Goal: Transaction & Acquisition: Purchase product/service

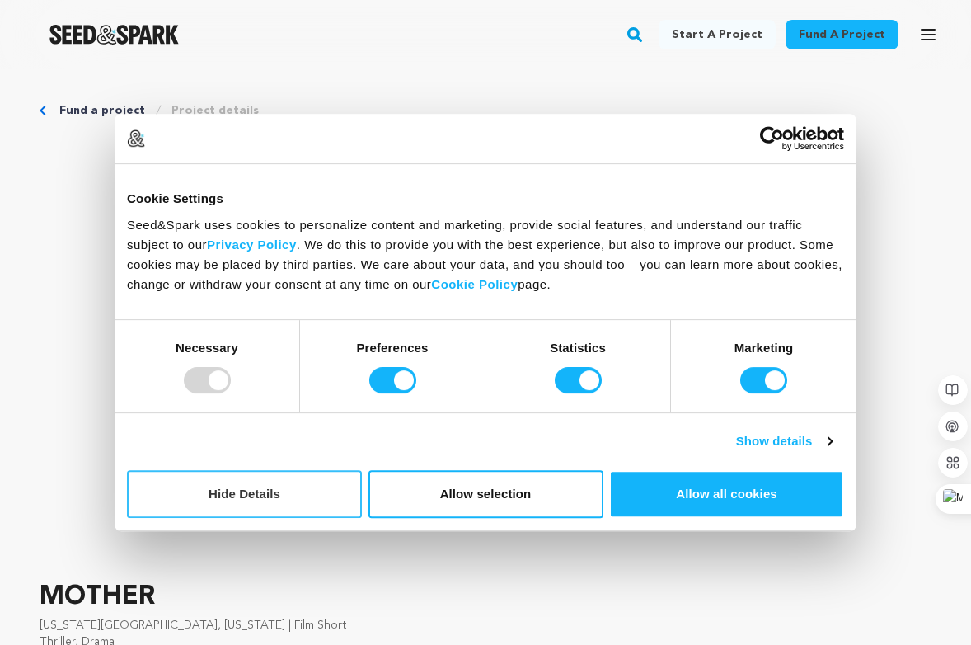
click at [310, 492] on button "Hide Details" at bounding box center [244, 494] width 235 height 48
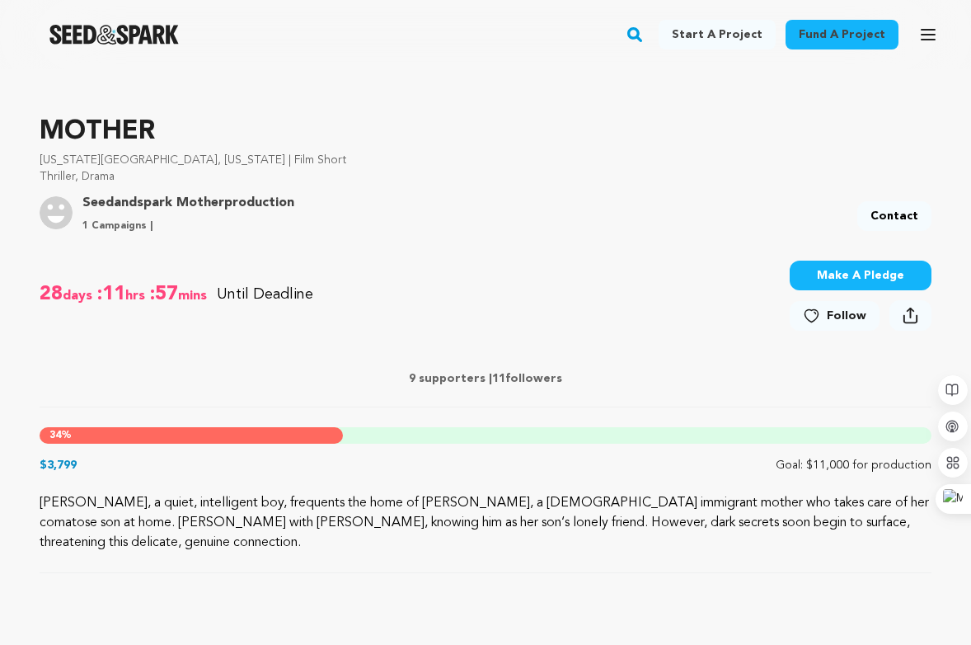
scroll to position [691, 0]
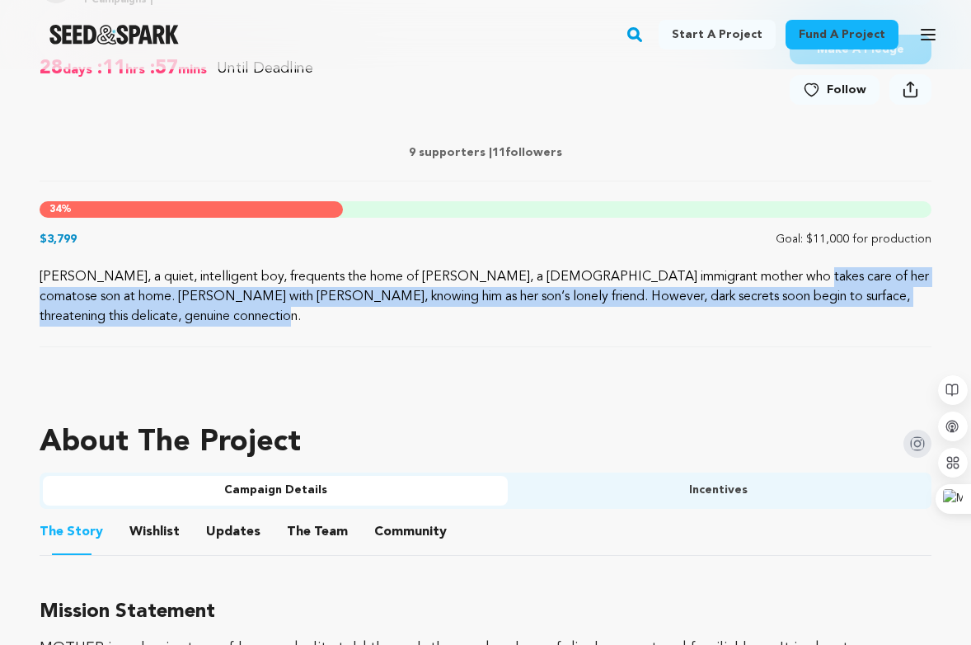
drag, startPoint x: 553, startPoint y: 270, endPoint x: 882, endPoint y: 293, distance: 329.7
click at [882, 293] on p "[PERSON_NAME], a quiet, intelligent boy, frequents the home of [PERSON_NAME], a…" at bounding box center [486, 296] width 892 height 59
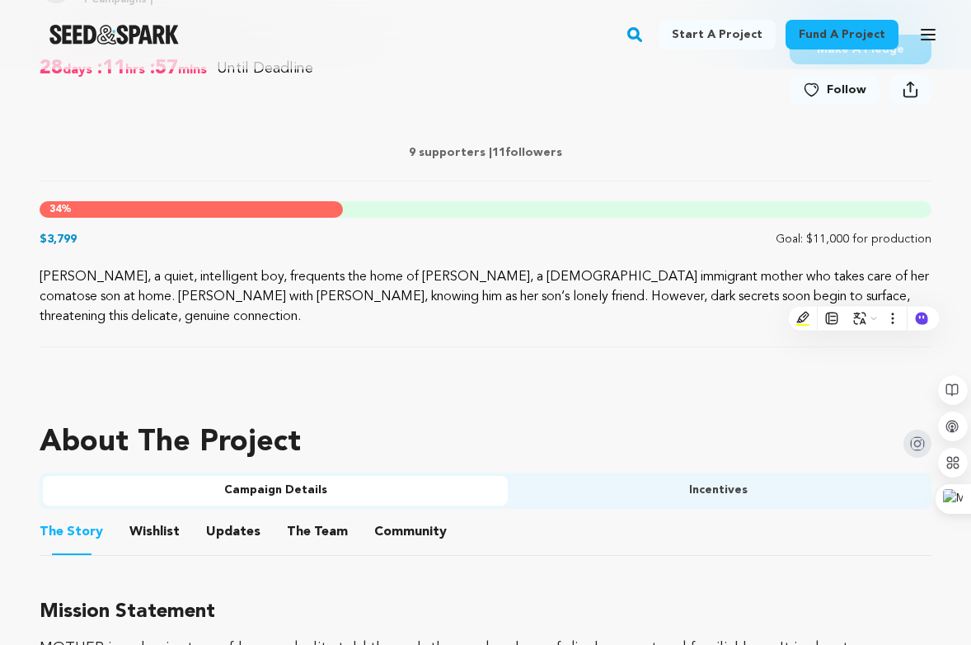
click at [399, 373] on div at bounding box center [486, 386] width 892 height 26
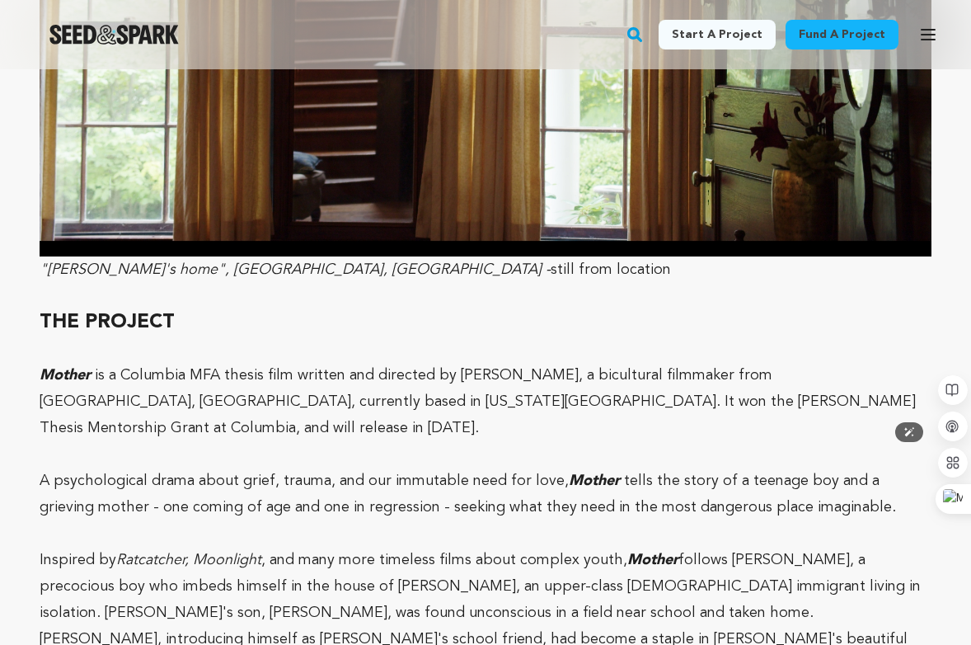
scroll to position [1829, 0]
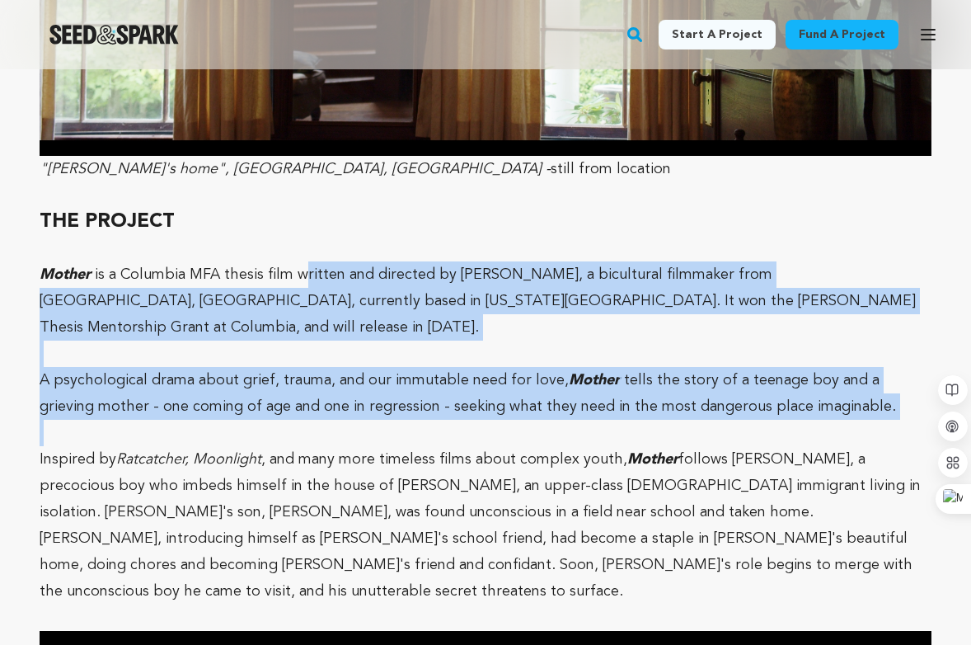
drag, startPoint x: 307, startPoint y: 253, endPoint x: 281, endPoint y: 385, distance: 134.5
click at [293, 367] on p "A psychological drama about grief, trauma, and our immutable need for love, Mot…" at bounding box center [486, 393] width 892 height 53
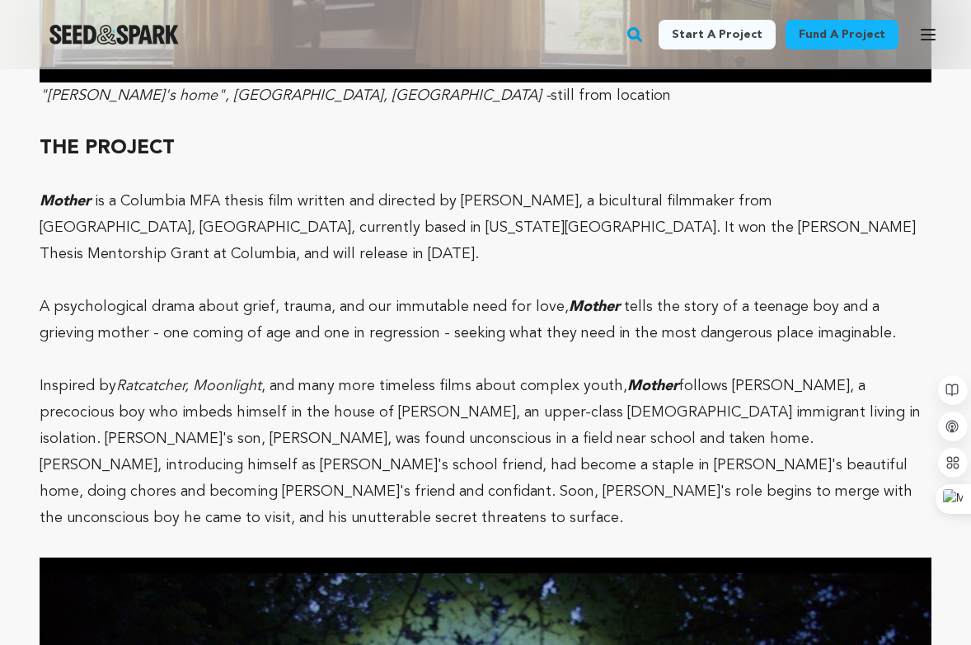
scroll to position [1904, 0]
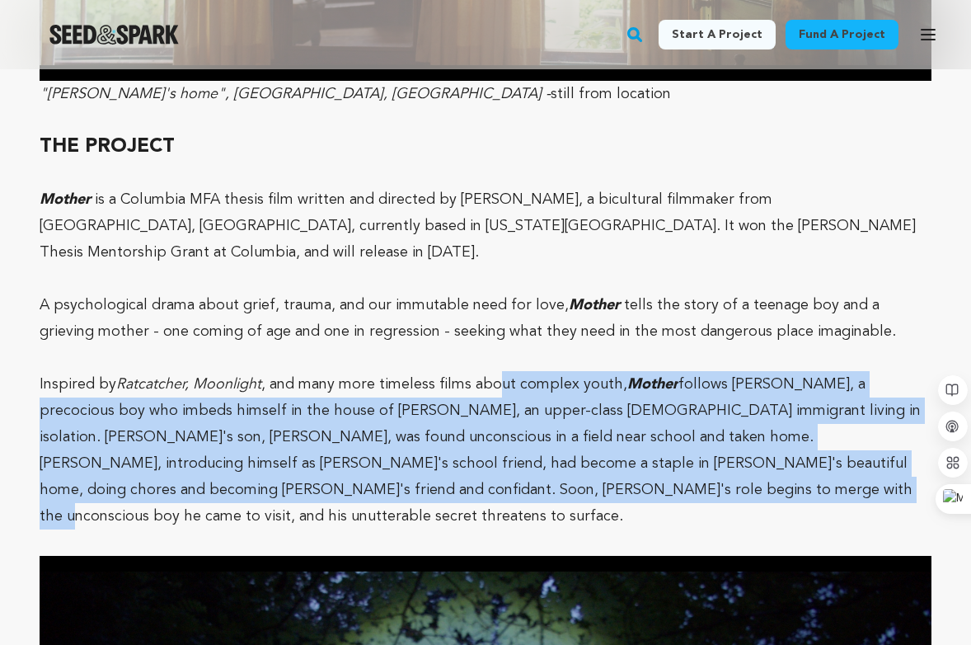
drag, startPoint x: 495, startPoint y: 332, endPoint x: 433, endPoint y: 442, distance: 126.3
click at [433, 442] on p "Inspired by Ratcatcher, Moonlight , and many more timeless films about complex …" at bounding box center [486, 450] width 892 height 158
click at [443, 400] on p "Inspired by Ratcatcher, Moonlight , and many more timeless films about complex …" at bounding box center [486, 450] width 892 height 158
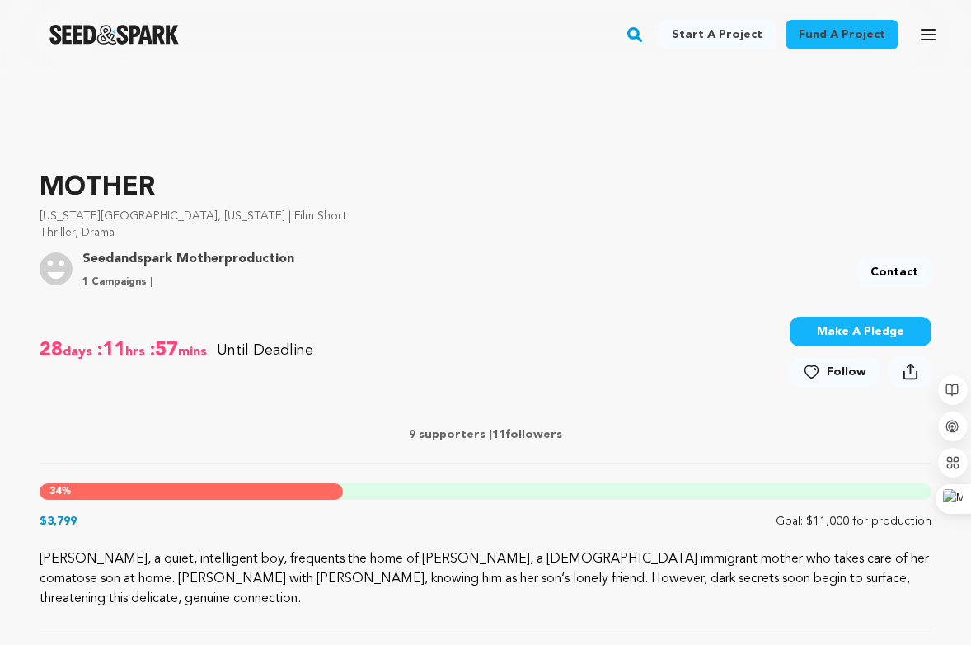
scroll to position [419, 0]
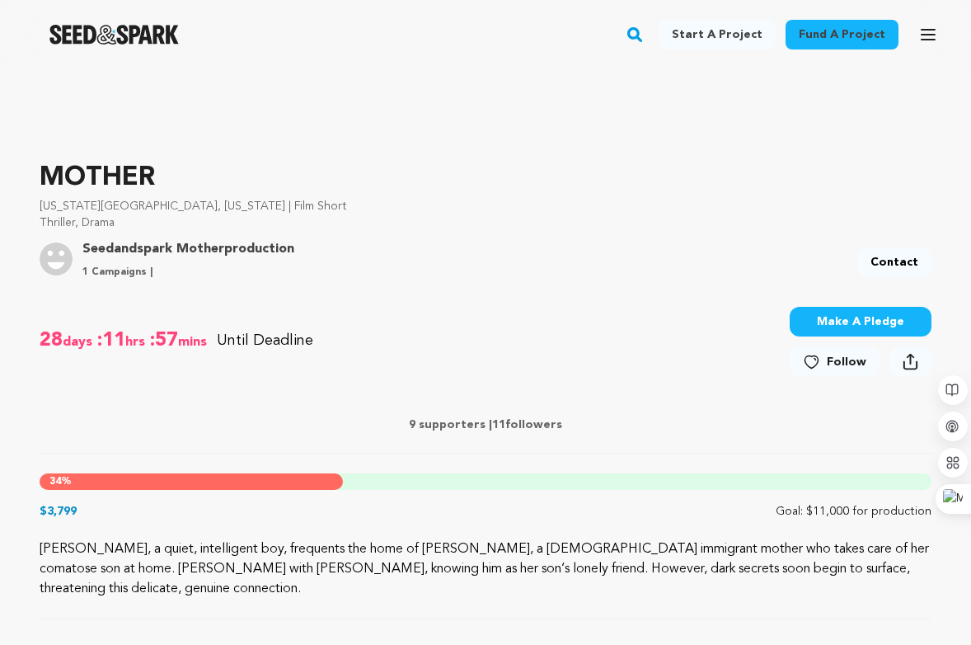
click at [839, 326] on button "Make A Pledge" at bounding box center [861, 322] width 142 height 30
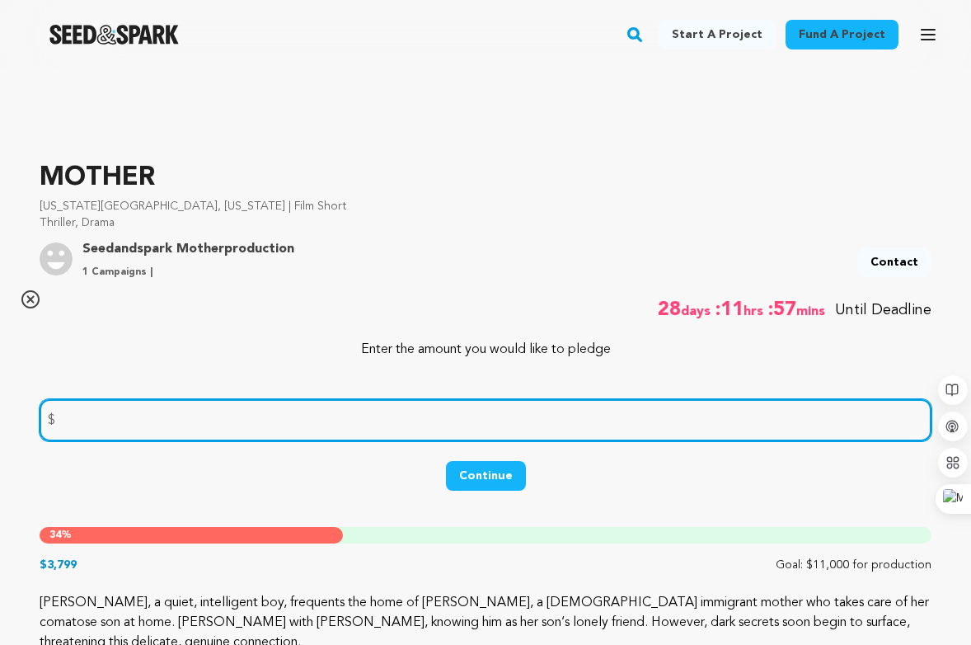
click at [340, 414] on input "number" at bounding box center [486, 420] width 892 height 42
type input "200"
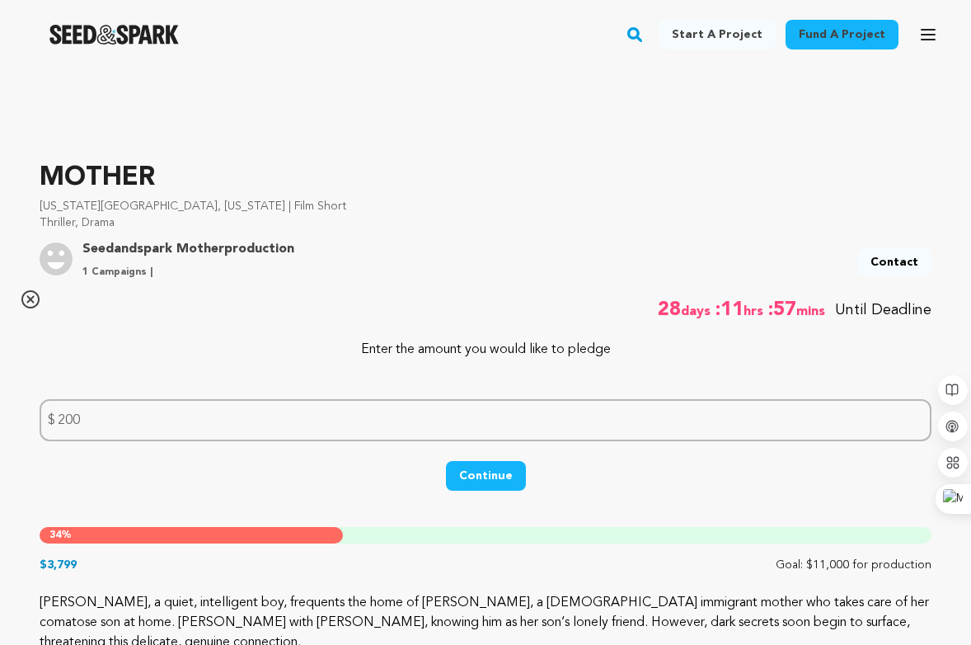
click at [367, 346] on p "Enter the amount you would like to pledge" at bounding box center [486, 350] width 892 height 20
click at [501, 472] on button "Continue" at bounding box center [486, 476] width 80 height 30
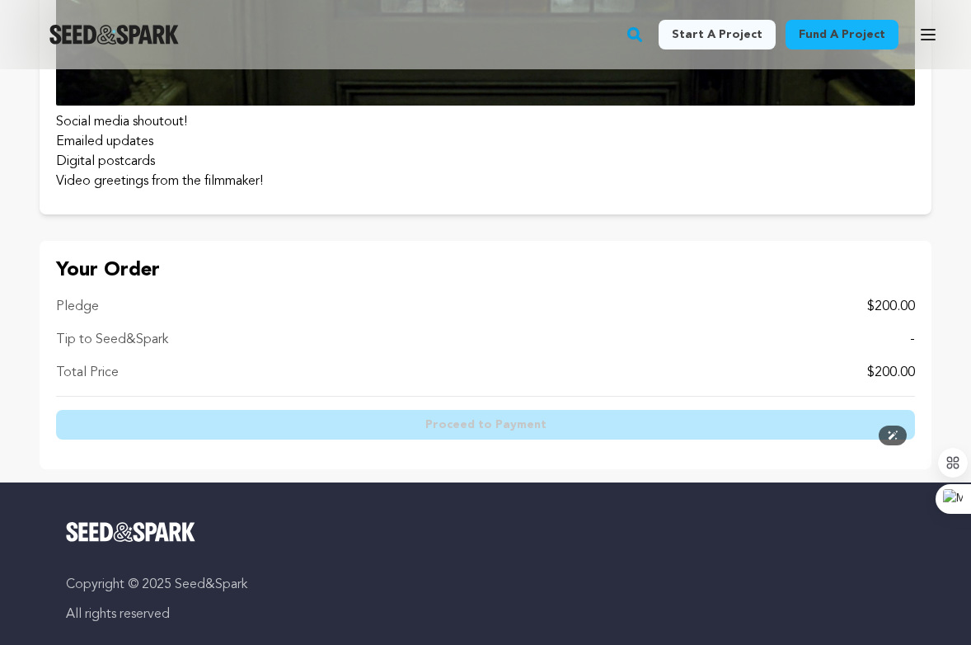
scroll to position [1381, 0]
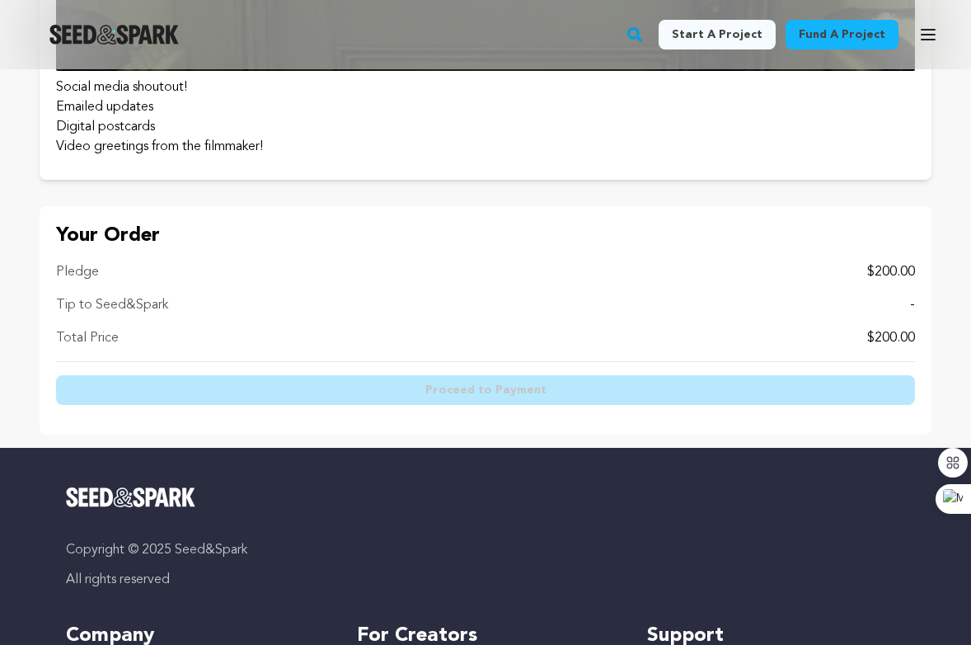
click at [64, 270] on p "Pledge" at bounding box center [77, 272] width 43 height 20
drag, startPoint x: 57, startPoint y: 270, endPoint x: 129, endPoint y: 340, distance: 100.8
click at [129, 340] on div "Pledge $200.00 Tip to Seed&Spark - Total Price $200.00" at bounding box center [485, 312] width 859 height 100
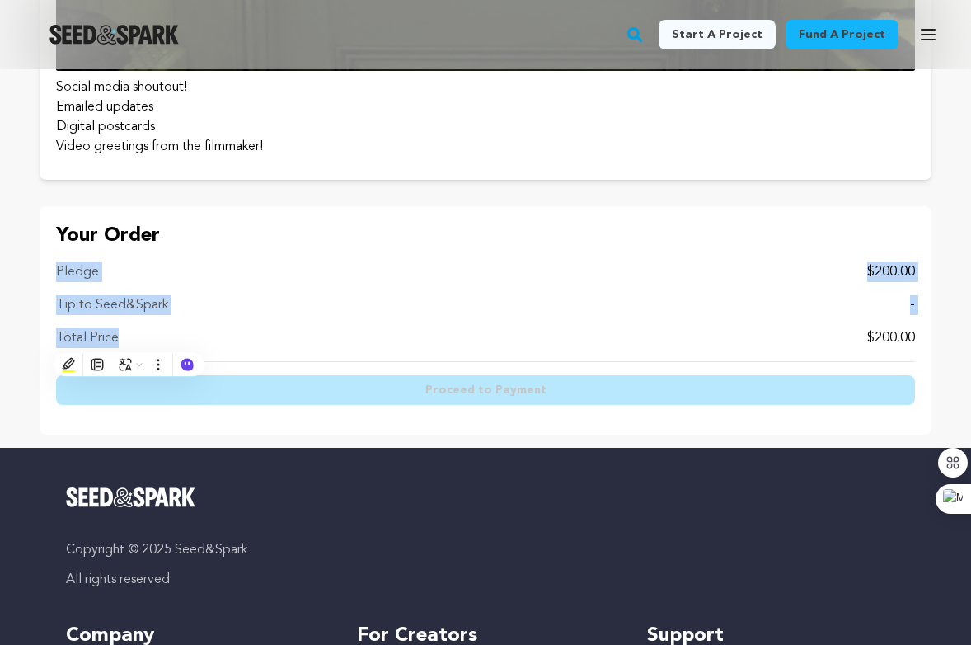
click at [129, 328] on div "Total Price $200.00" at bounding box center [485, 338] width 859 height 20
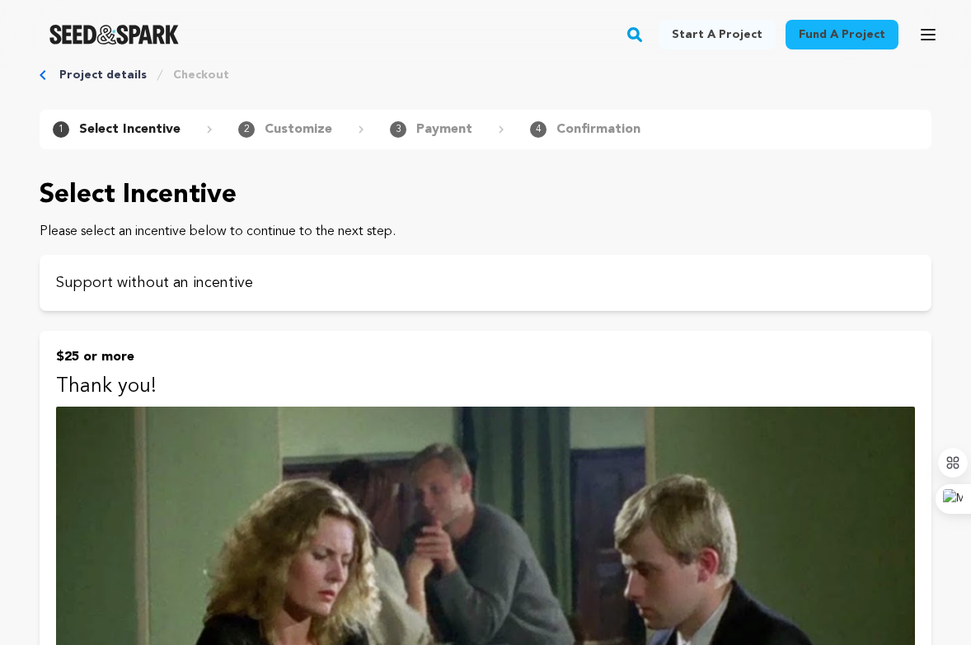
scroll to position [1, 0]
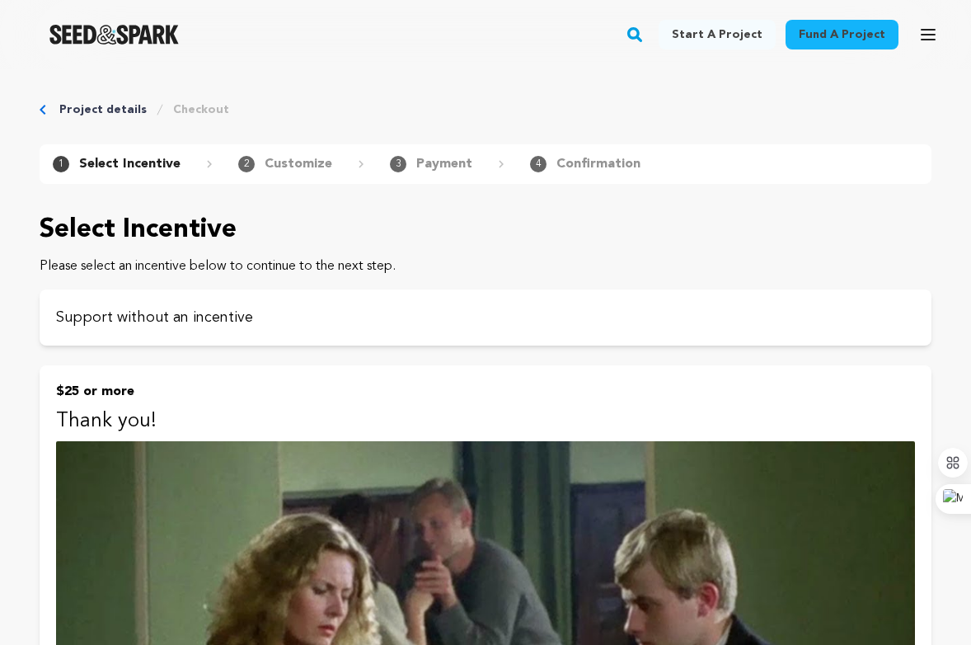
click at [144, 160] on p "Select Incentive" at bounding box center [129, 164] width 101 height 20
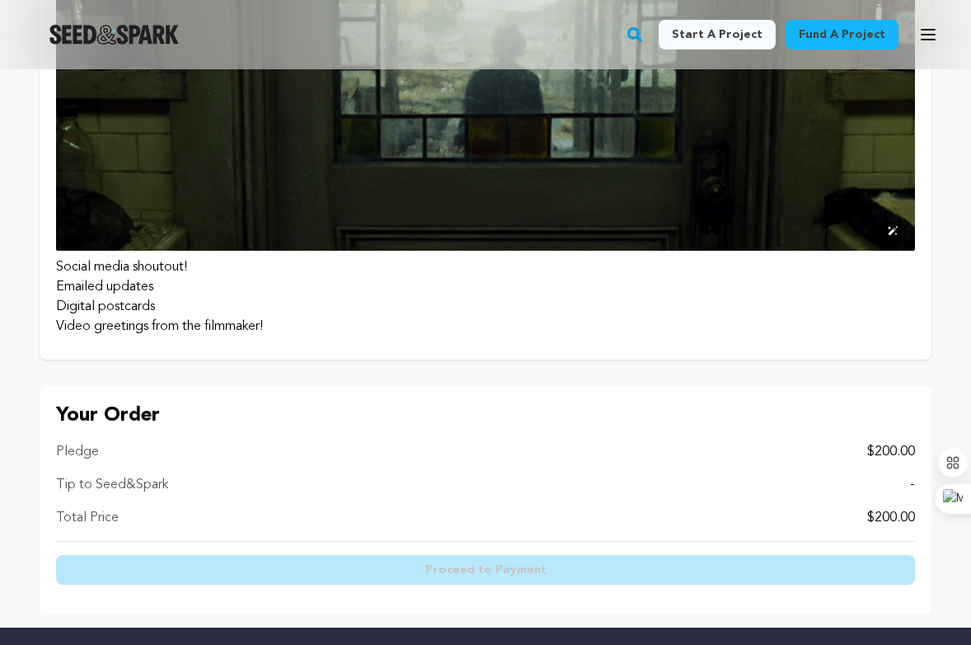
click at [366, 265] on li "Social media shoutout!" at bounding box center [485, 267] width 859 height 20
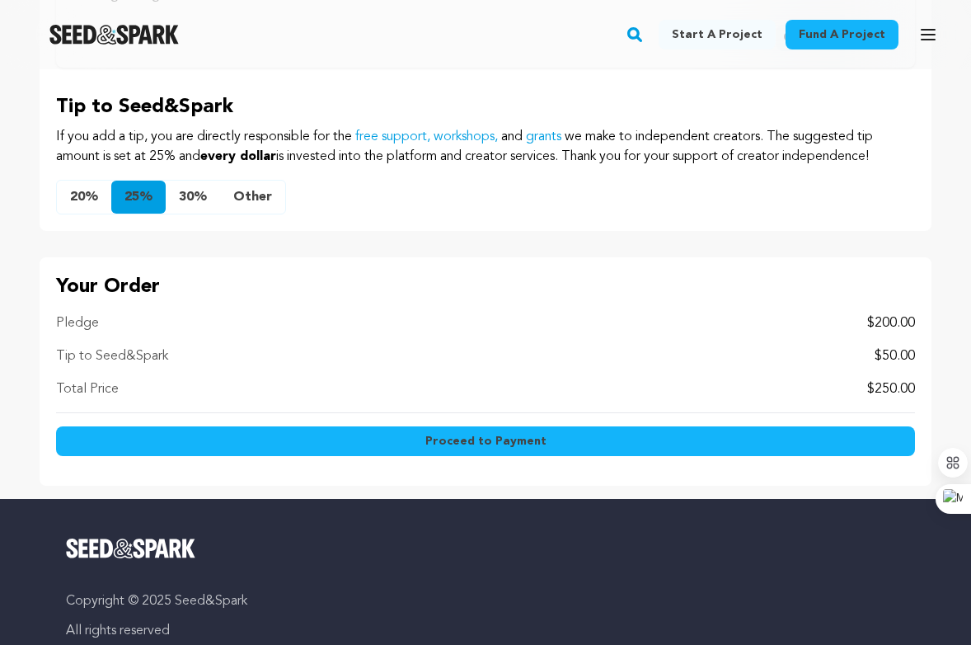
scroll to position [1480, 0]
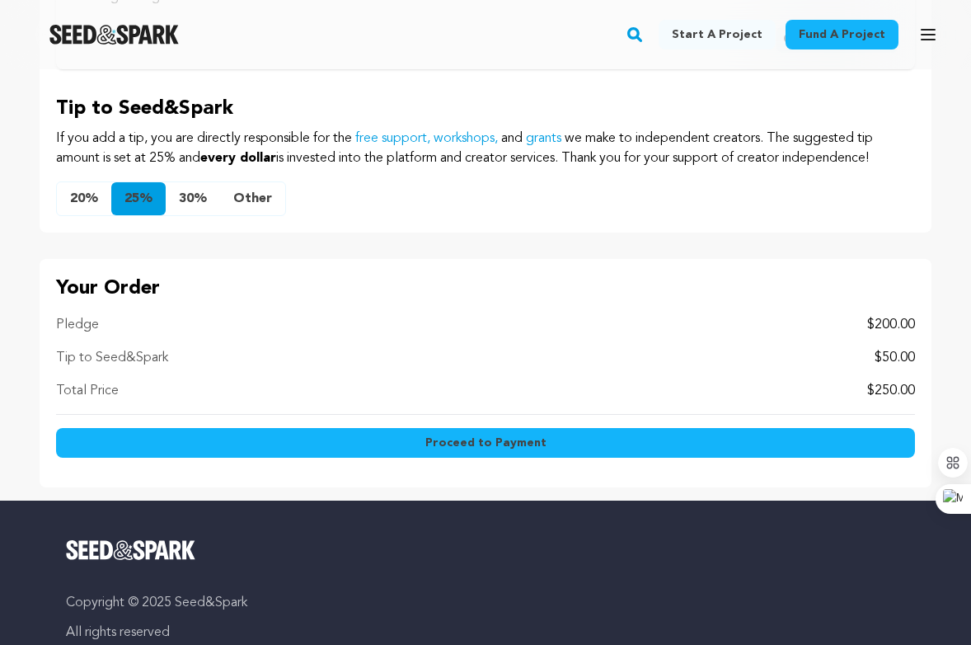
click at [232, 197] on button "Other" at bounding box center [252, 198] width 65 height 33
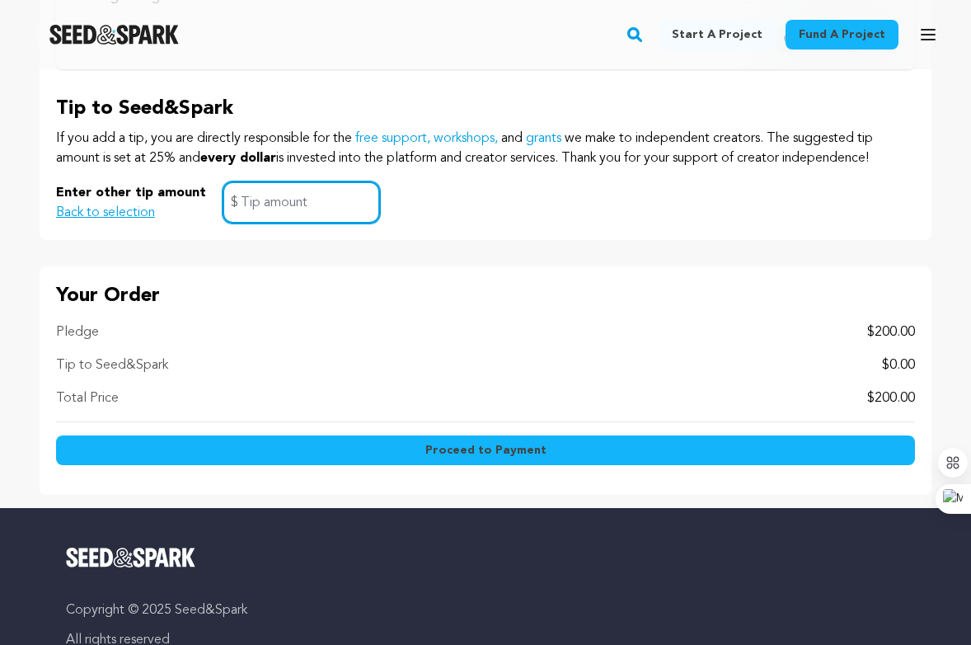
click at [243, 212] on input "text" at bounding box center [301, 202] width 157 height 42
type input "0"
click at [303, 285] on p "Your Order" at bounding box center [485, 296] width 859 height 26
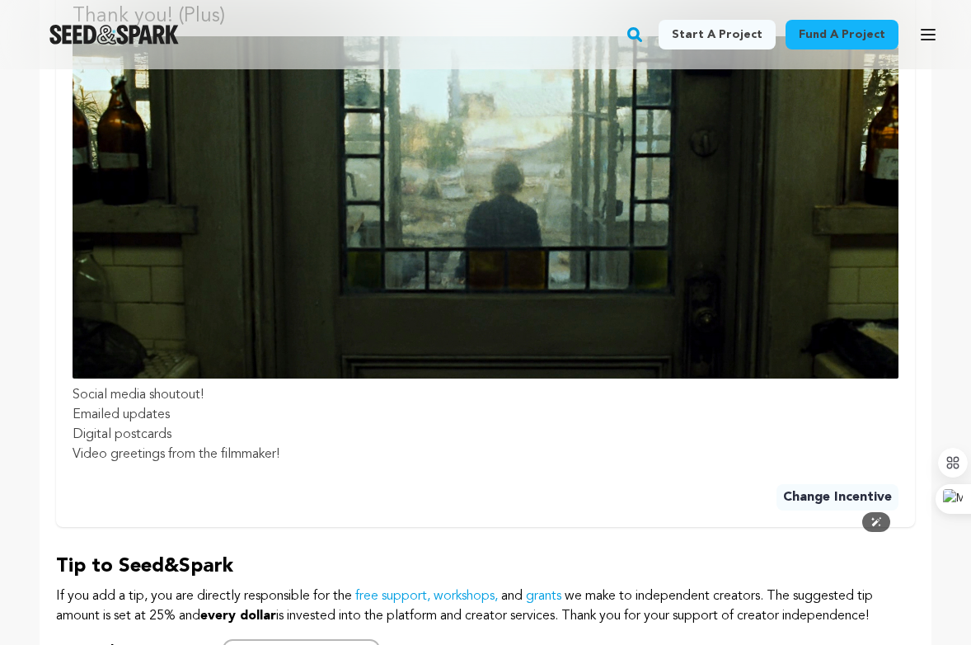
scroll to position [1026, 0]
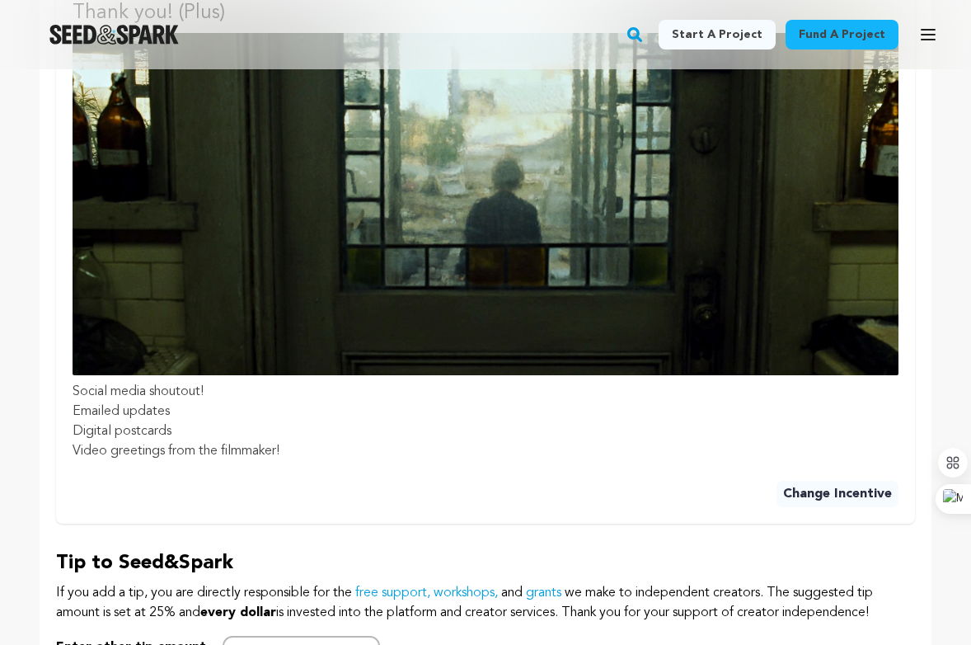
click at [830, 494] on button "Change Incentive" at bounding box center [837, 494] width 122 height 26
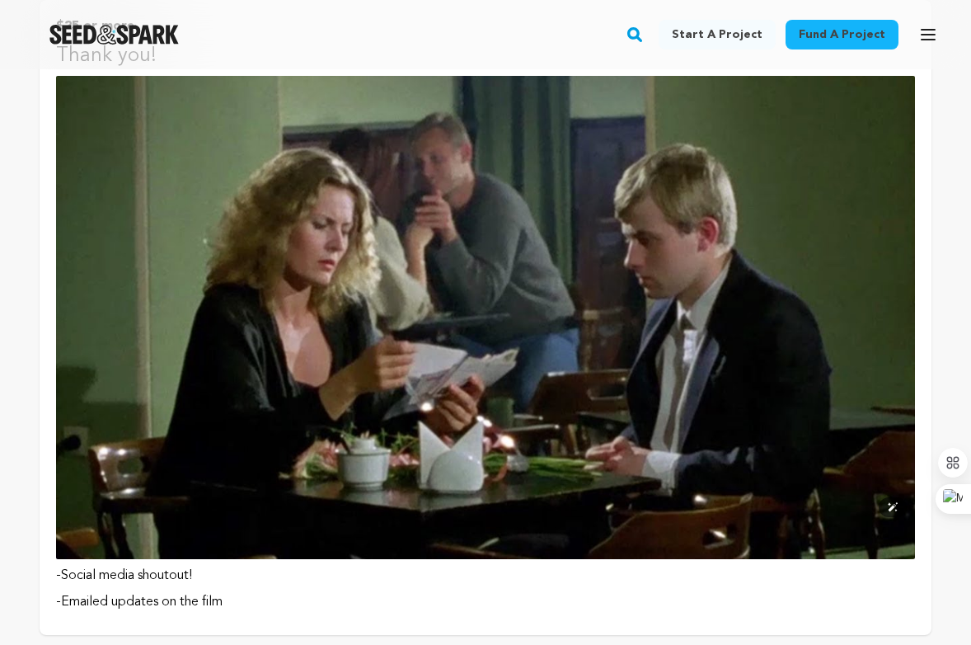
scroll to position [401, 0]
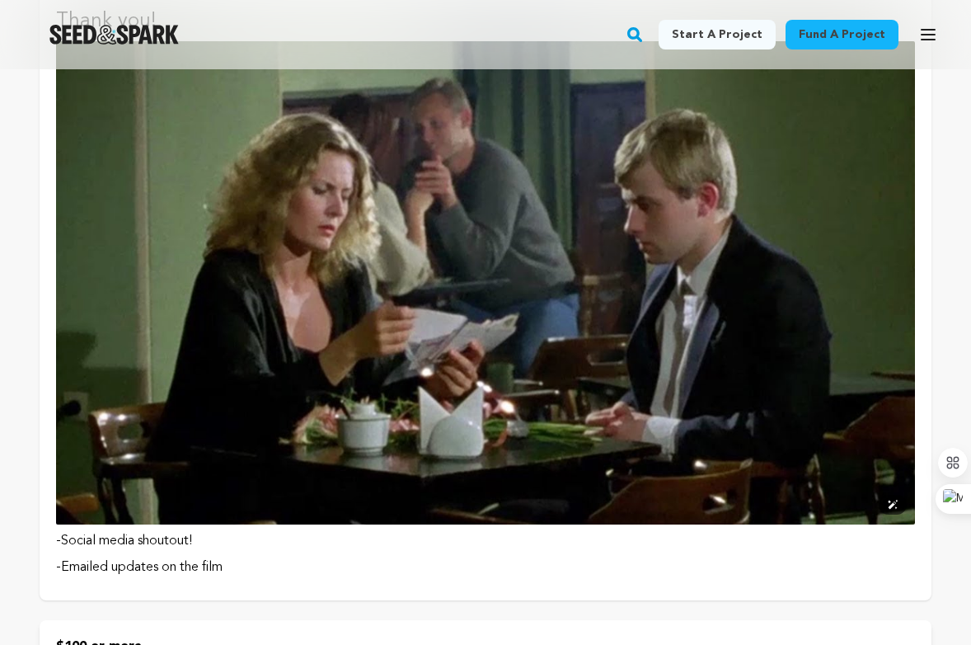
click at [397, 334] on img at bounding box center [485, 282] width 859 height 483
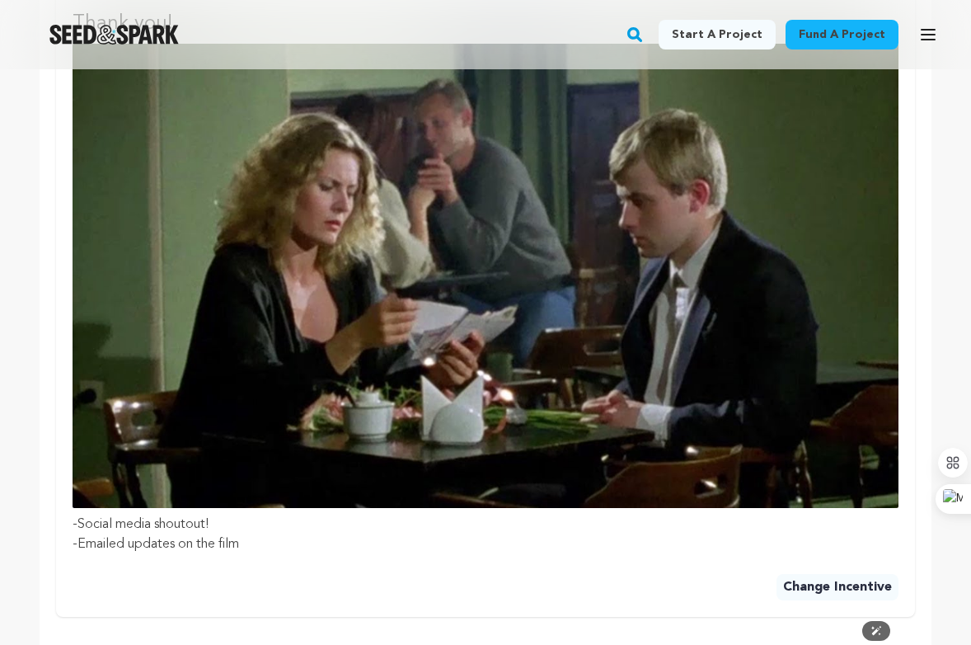
scroll to position [537, 0]
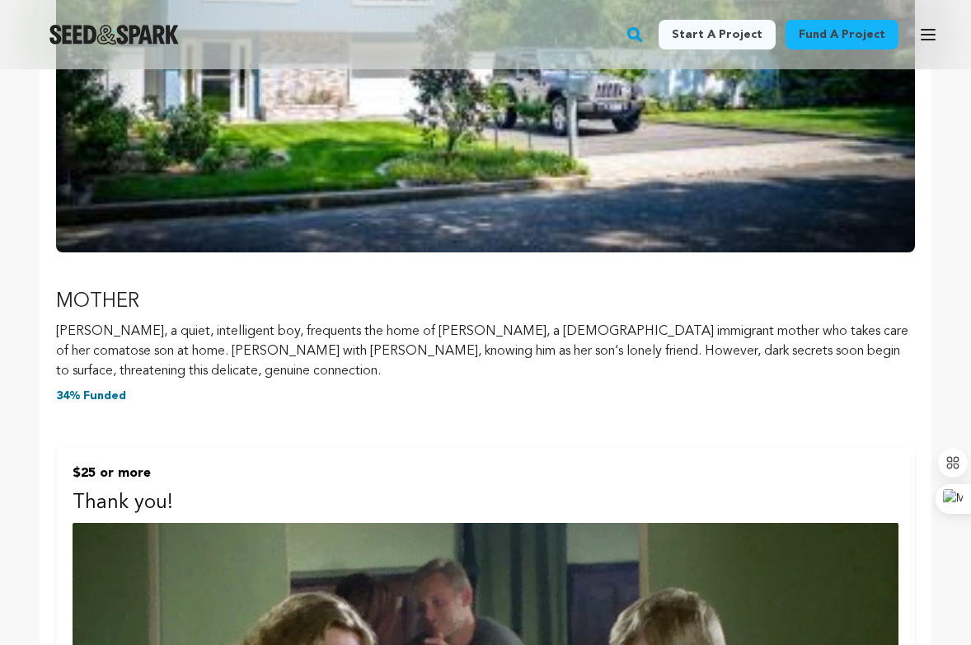
click at [72, 396] on p "34% Funded" at bounding box center [485, 395] width 859 height 16
click at [84, 296] on p "MOTHER" at bounding box center [485, 301] width 859 height 26
